Goal: Information Seeking & Learning: Check status

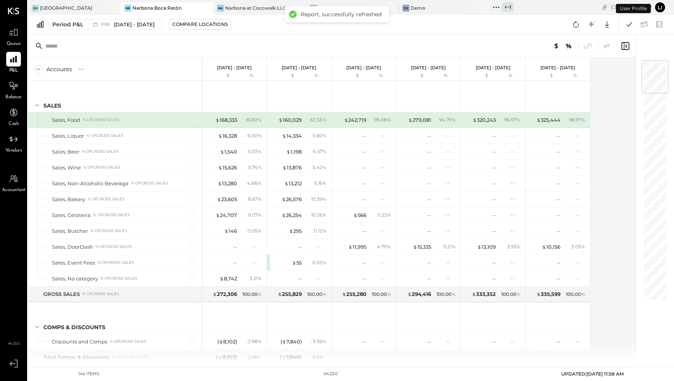
click at [265, 49] on div at bounding box center [332, 45] width 608 height 23
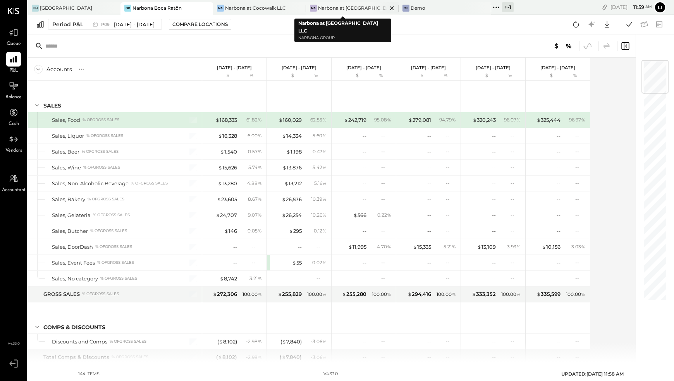
click at [331, 10] on div "Narbona at [GEOGRAPHIC_DATA] LLC" at bounding box center [352, 8] width 69 height 7
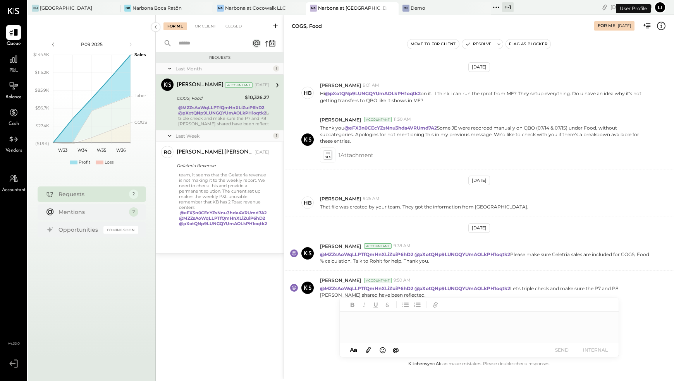
scroll to position [141, 0]
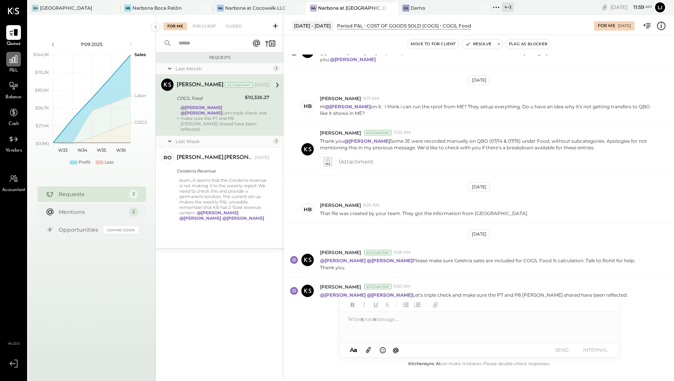
click at [9, 62] on icon at bounding box center [14, 59] width 10 height 10
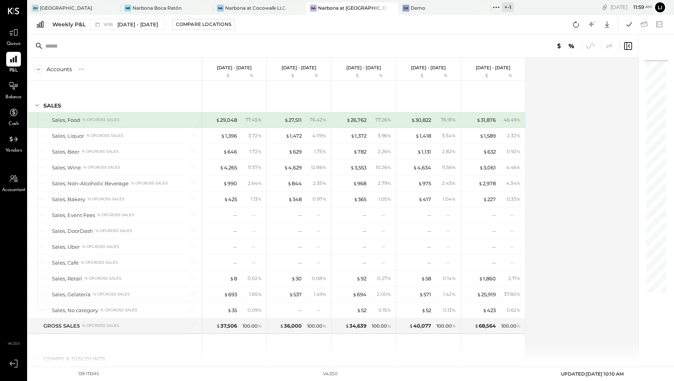
click at [60, 33] on div "Weekly P&L W36 [DATE] - [DATE] Compare Locations Google Sheets Excel" at bounding box center [351, 25] width 646 height 20
click at [72, 27] on div "Weekly P&L" at bounding box center [68, 25] width 33 height 8
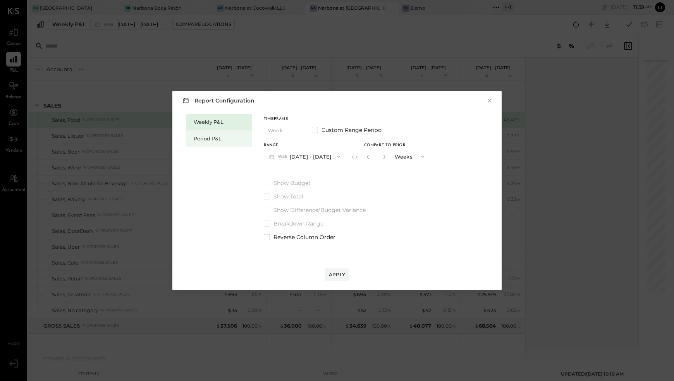
click at [204, 141] on div "Period P&L" at bounding box center [221, 138] width 54 height 7
click at [489, 101] on button "×" at bounding box center [489, 101] width 7 height 8
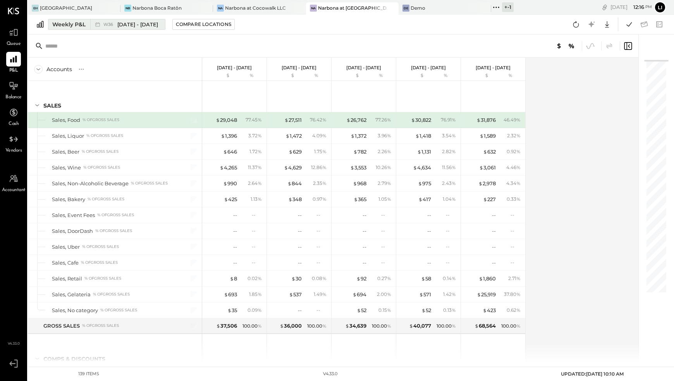
click at [115, 23] on div "W36 [DATE] - [DATE]" at bounding box center [130, 24] width 55 height 7
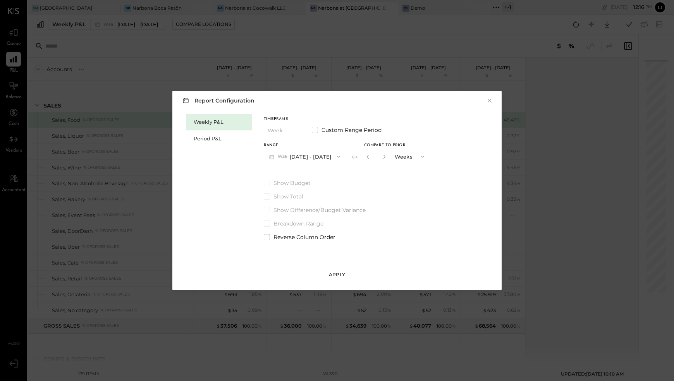
click at [332, 275] on div "Apply" at bounding box center [337, 274] width 16 height 7
